Goal: Task Accomplishment & Management: Manage account settings

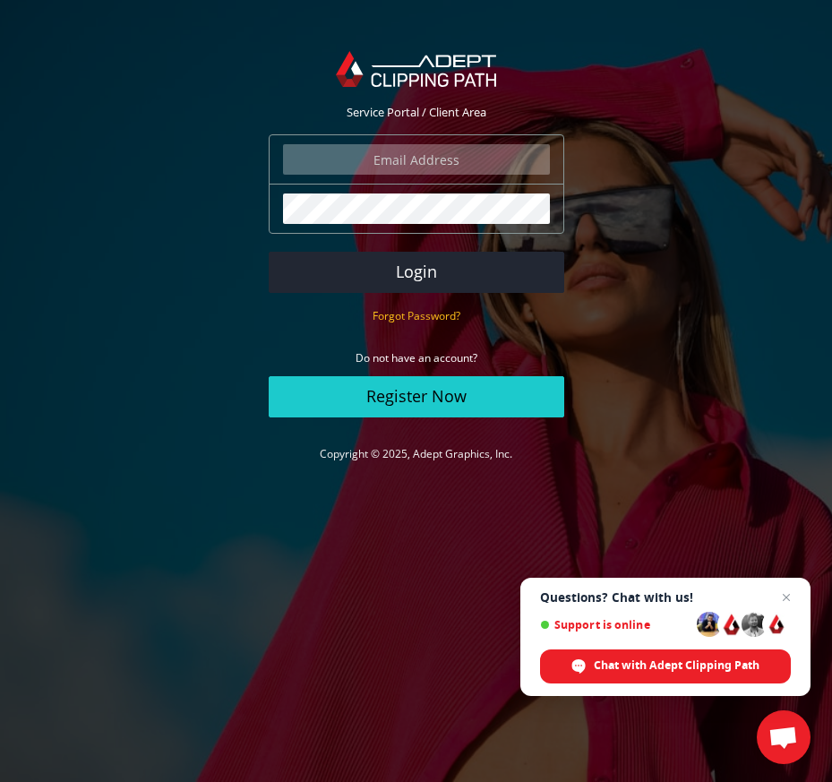
click at [467, 165] on input "email" at bounding box center [416, 159] width 267 height 30
type input "[EMAIL_ADDRESS][DOMAIN_NAME]"
click at [269, 252] on button "Login" at bounding box center [416, 272] width 295 height 41
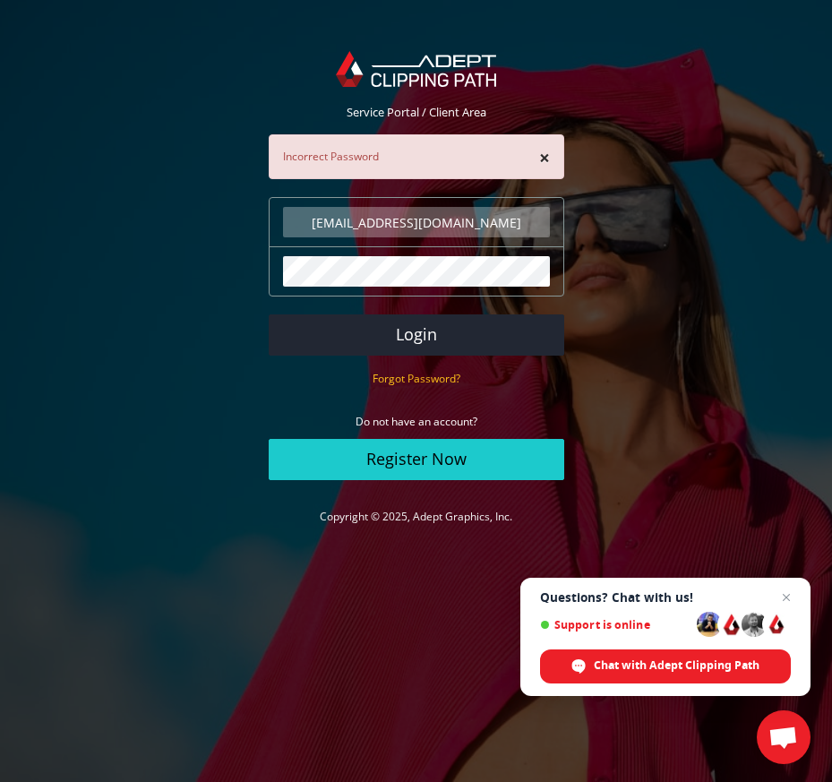
click at [269, 314] on button "Login" at bounding box center [416, 334] width 295 height 41
